Goal: Transaction & Acquisition: Purchase product/service

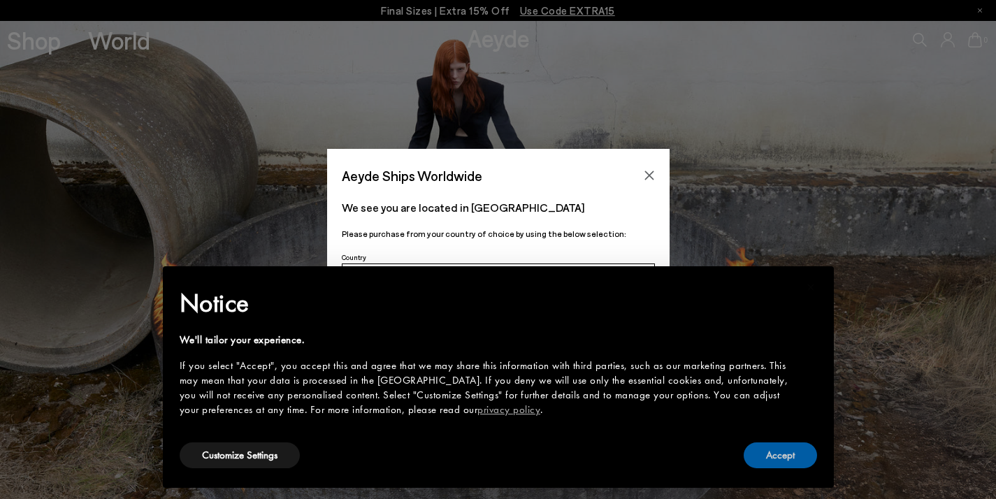
click at [799, 459] on button "Accept" at bounding box center [780, 455] width 73 height 26
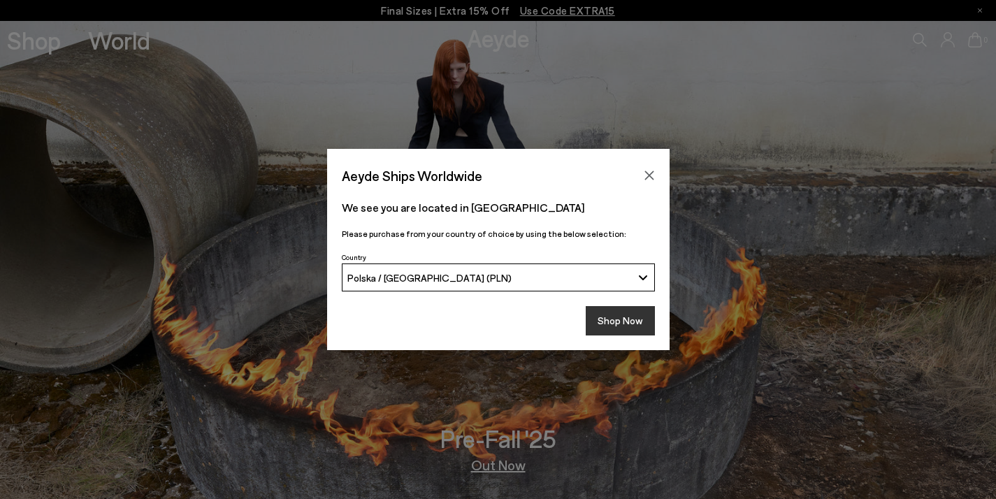
click at [638, 319] on button "Shop Now" at bounding box center [620, 320] width 69 height 29
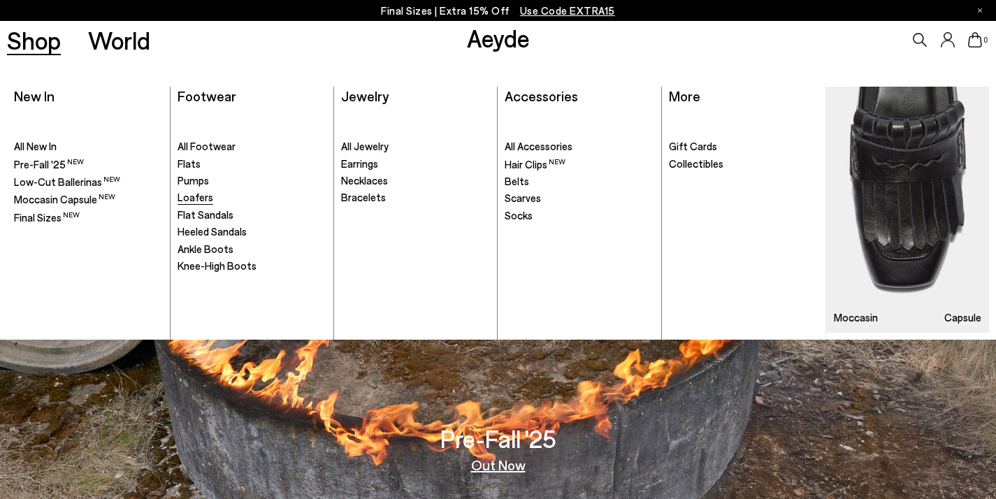
click at [201, 201] on span "Loafers" at bounding box center [195, 197] width 36 height 13
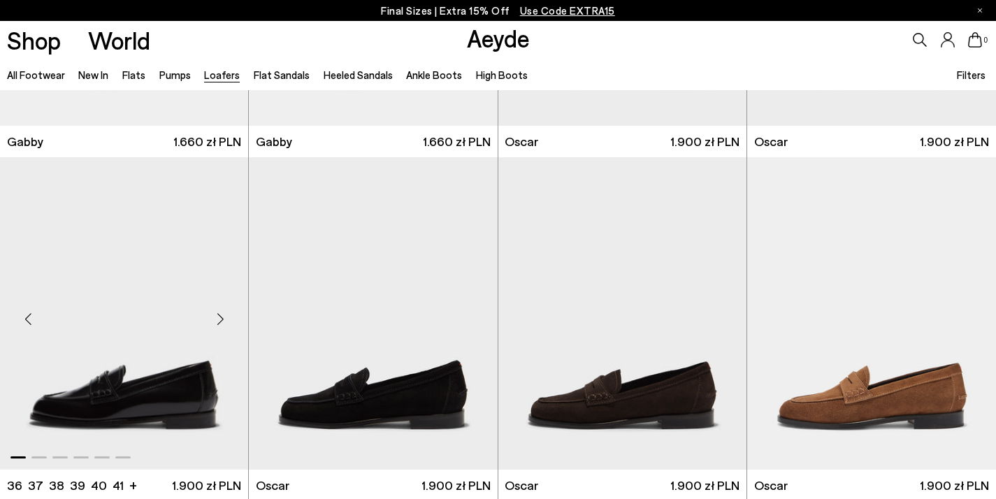
scroll to position [1621, 0]
